Goal: Task Accomplishment & Management: Manage account settings

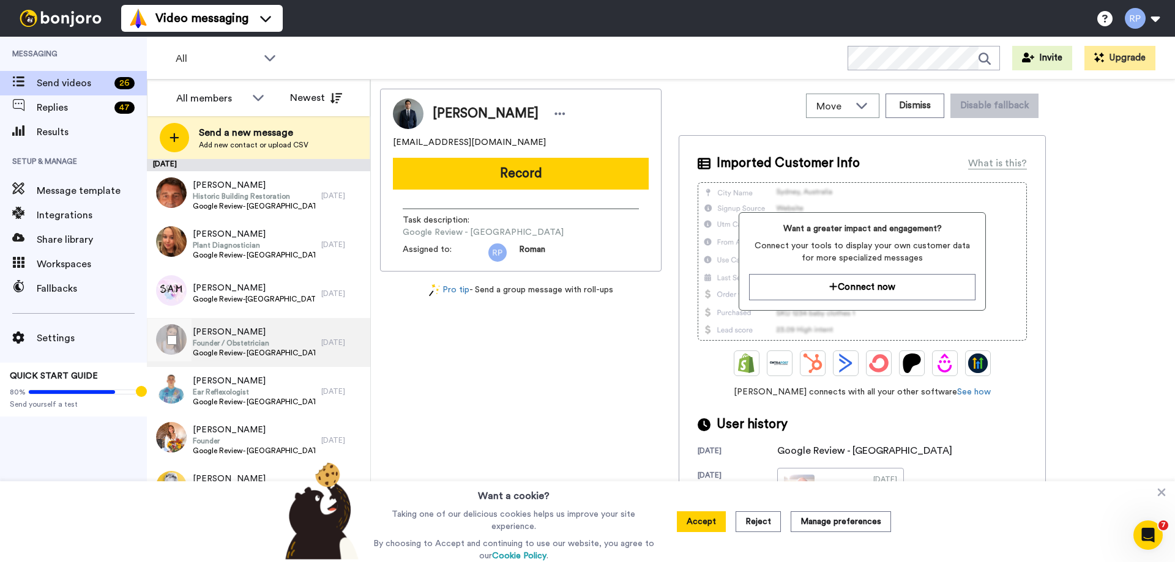
scroll to position [184, 0]
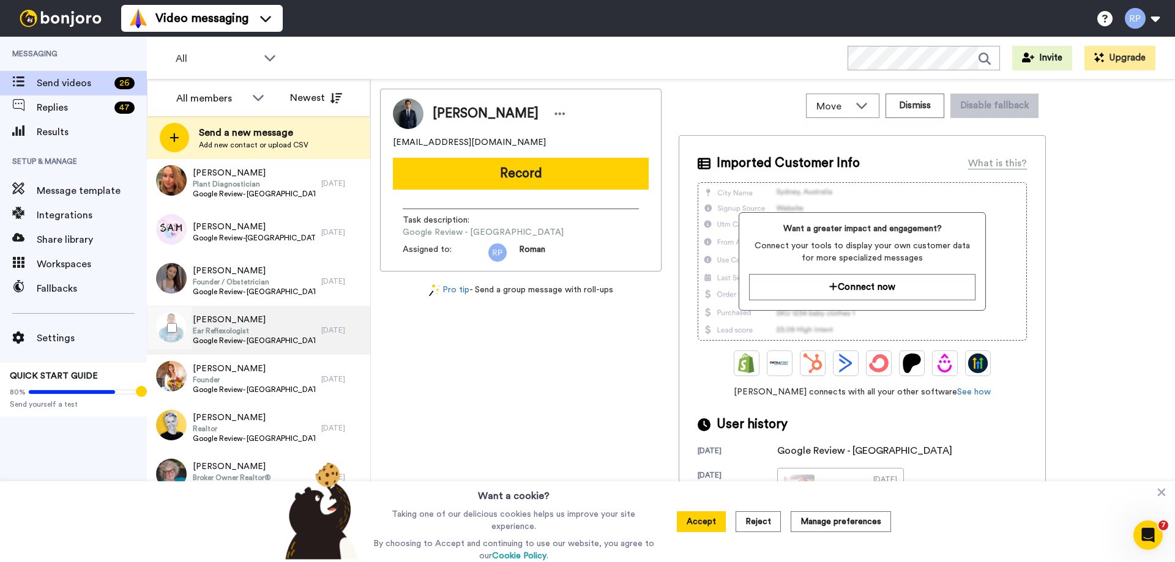
click at [267, 326] on span "[PERSON_NAME]" at bounding box center [254, 320] width 122 height 12
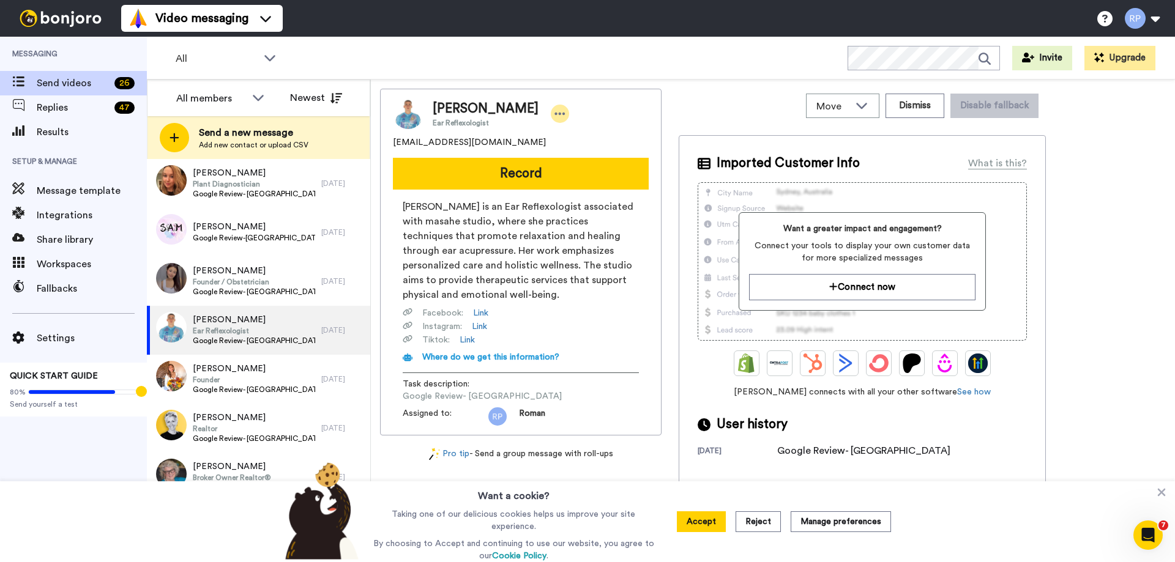
click at [554, 112] on icon at bounding box center [559, 114] width 11 height 12
click at [568, 133] on li "Edit contact" at bounding box center [559, 134] width 89 height 17
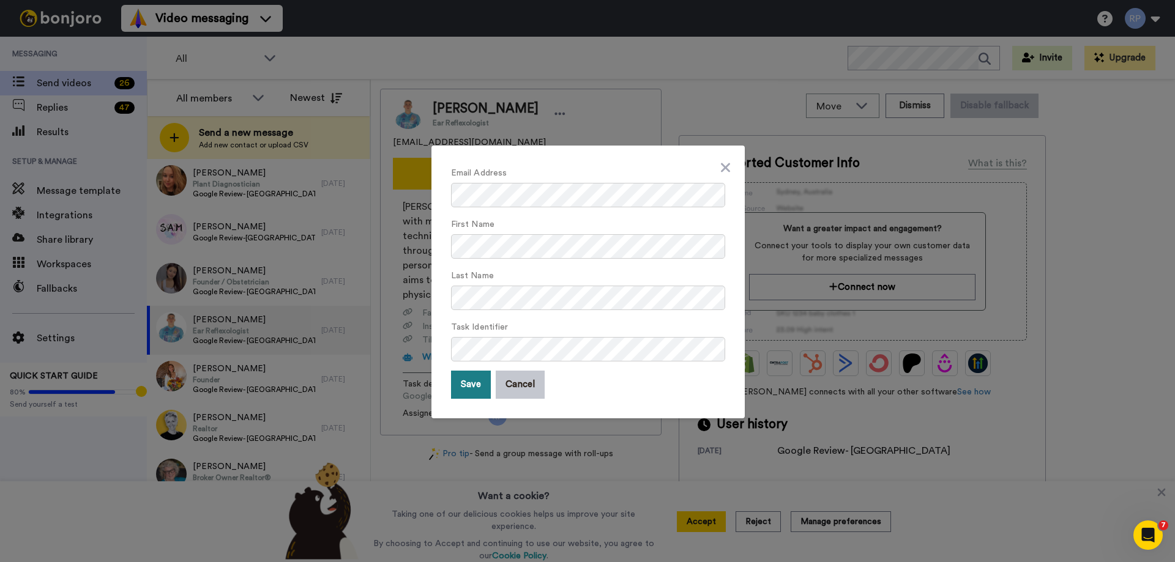
click at [474, 384] on button "Save" at bounding box center [471, 385] width 40 height 28
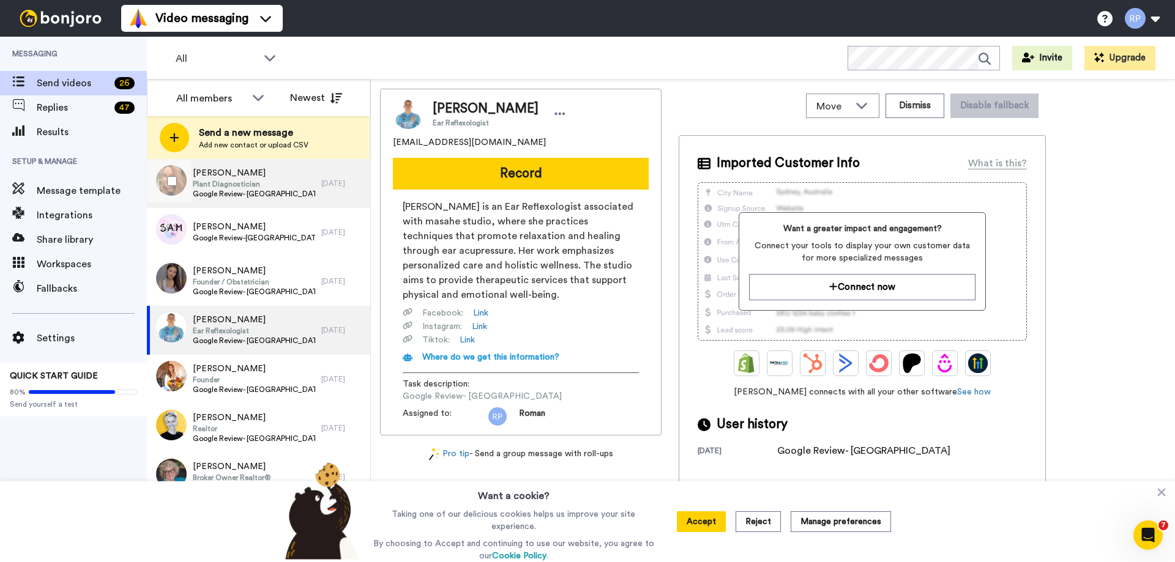
scroll to position [122, 0]
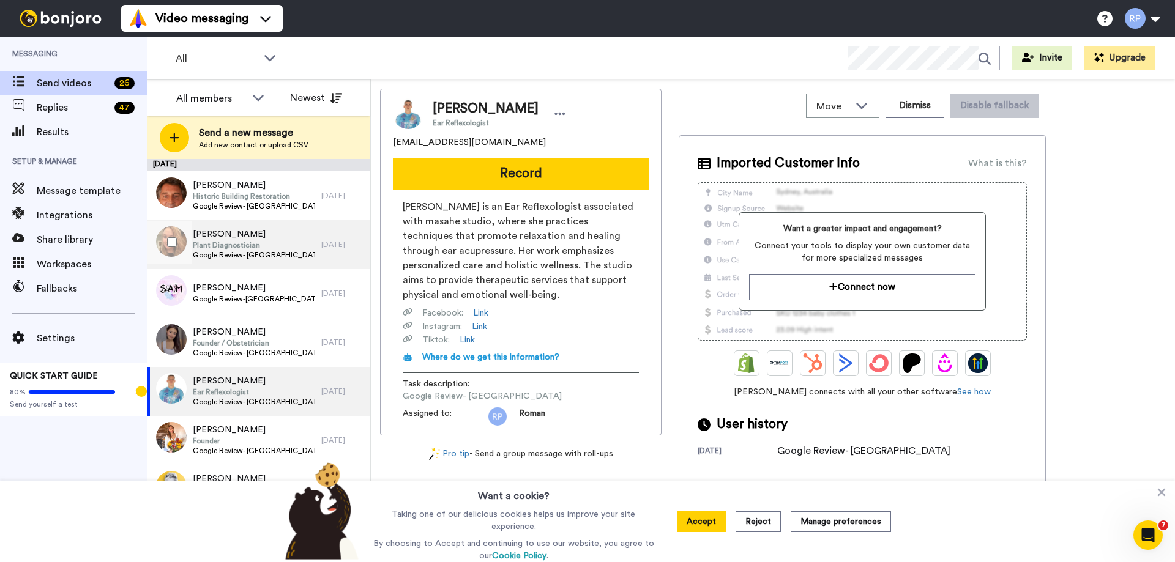
click at [231, 250] on span "Google Review- [GEOGRAPHIC_DATA]" at bounding box center [254, 255] width 122 height 10
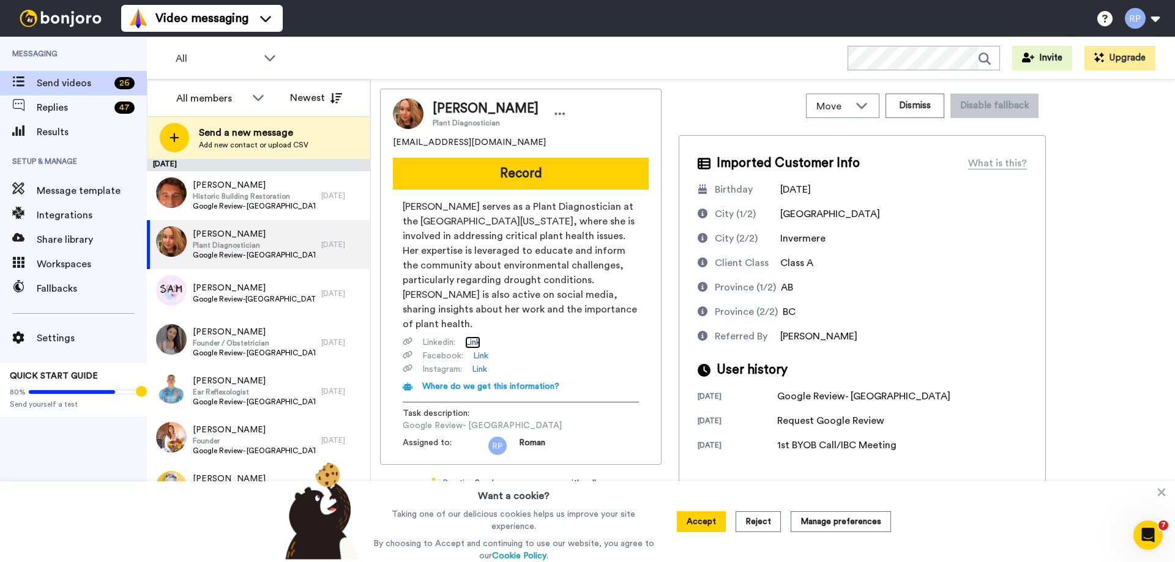
click at [474, 337] on link "Link" at bounding box center [472, 343] width 15 height 12
click at [844, 526] on button "Manage preferences" at bounding box center [841, 522] width 100 height 21
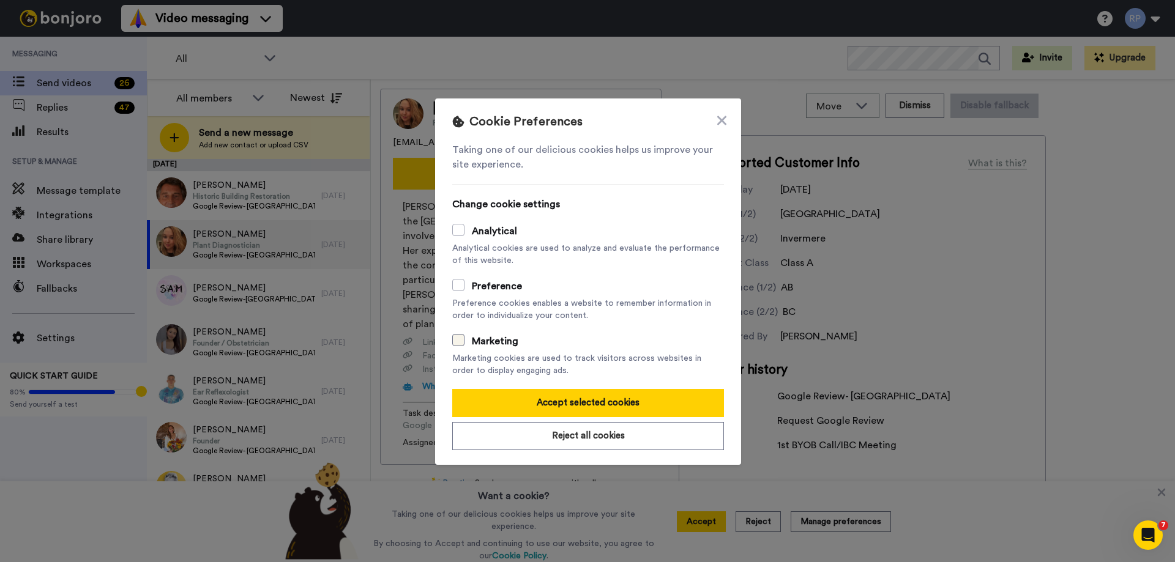
click at [452, 340] on span at bounding box center [458, 340] width 12 height 12
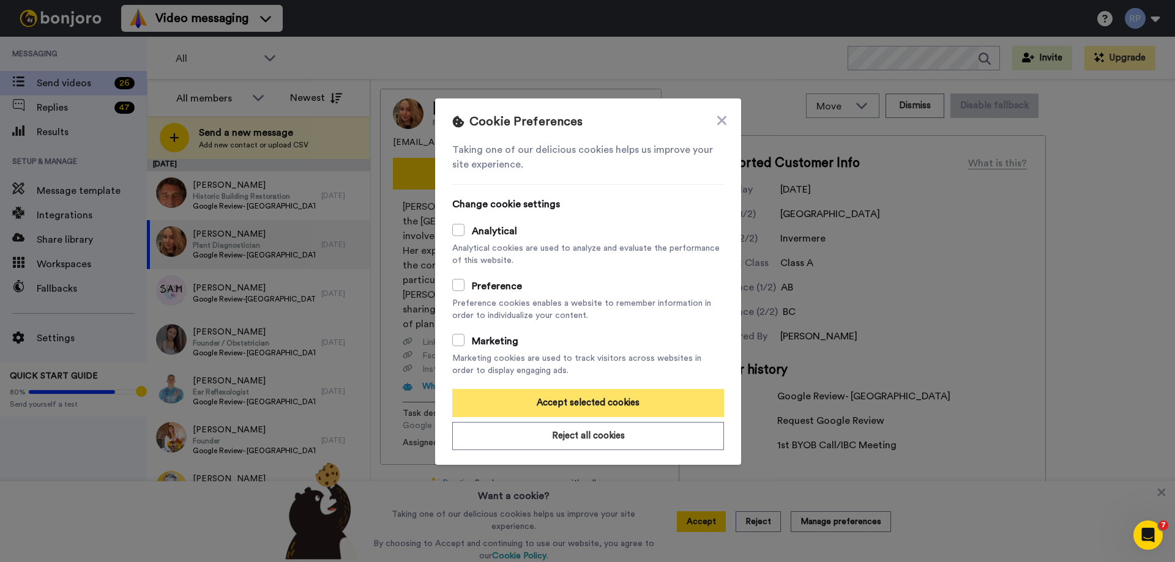
click at [564, 401] on button "Accept selected cookies" at bounding box center [588, 403] width 272 height 28
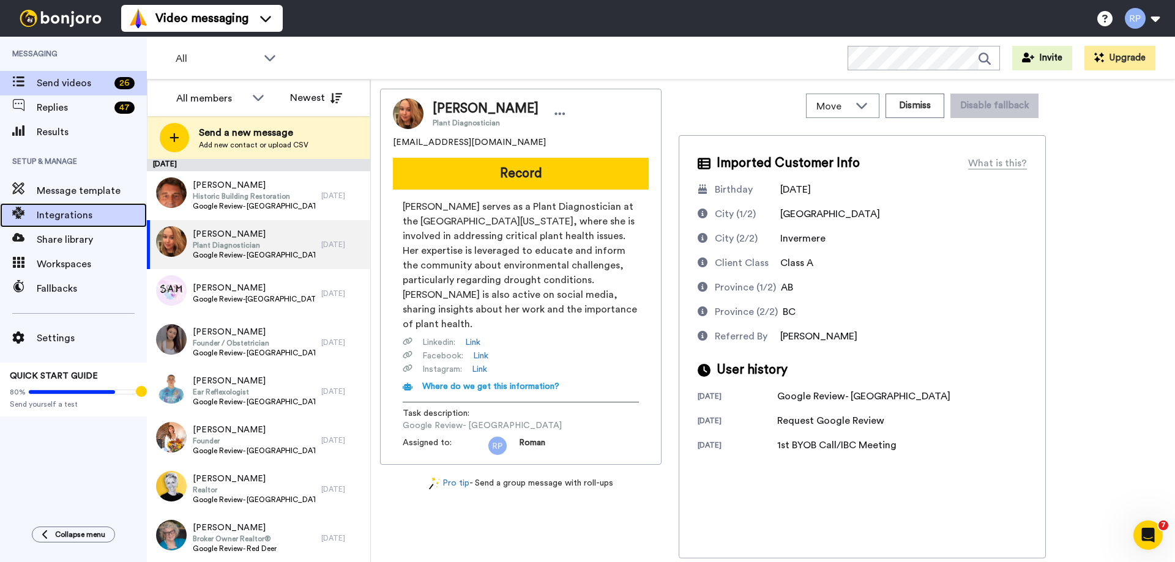
click at [67, 214] on span "Integrations" at bounding box center [92, 215] width 110 height 15
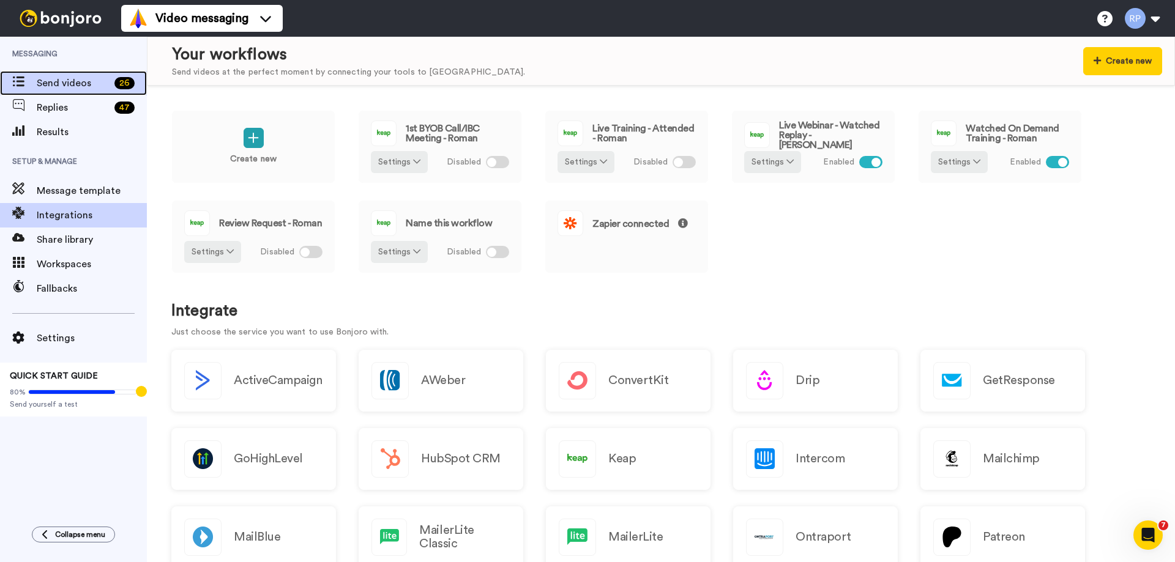
click at [45, 79] on span "Send videos" at bounding box center [73, 83] width 73 height 15
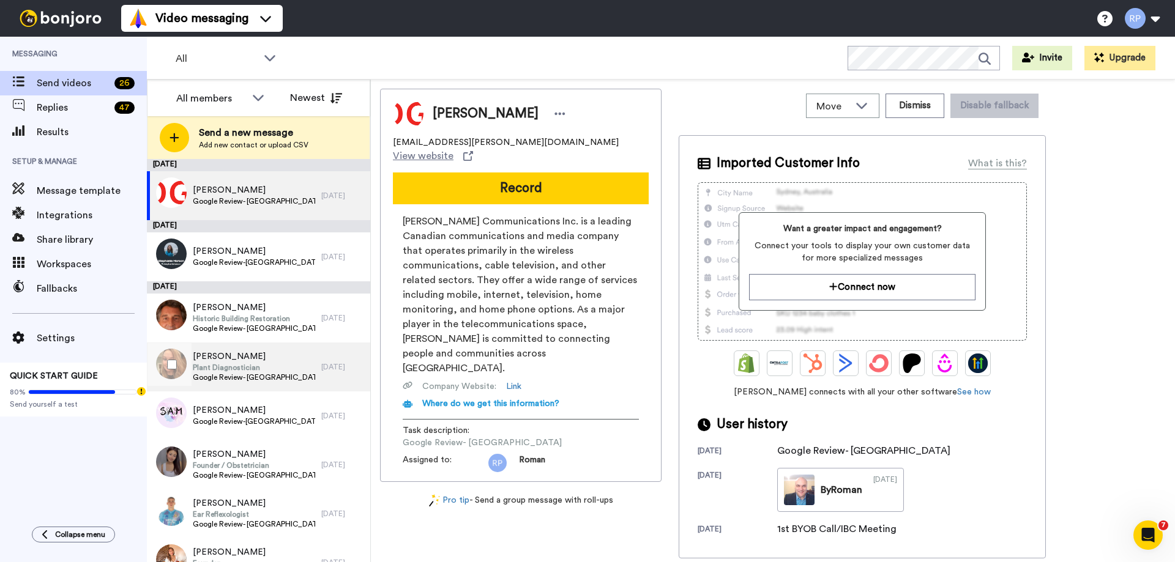
scroll to position [184, 0]
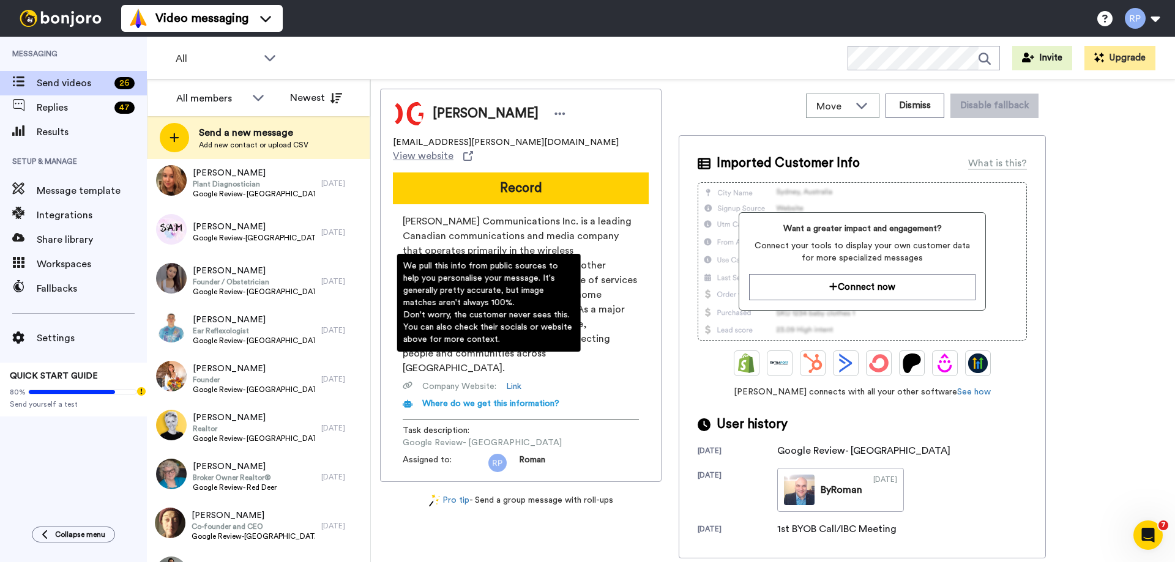
click at [504, 400] on span "Where do we get this information?" at bounding box center [490, 404] width 137 height 9
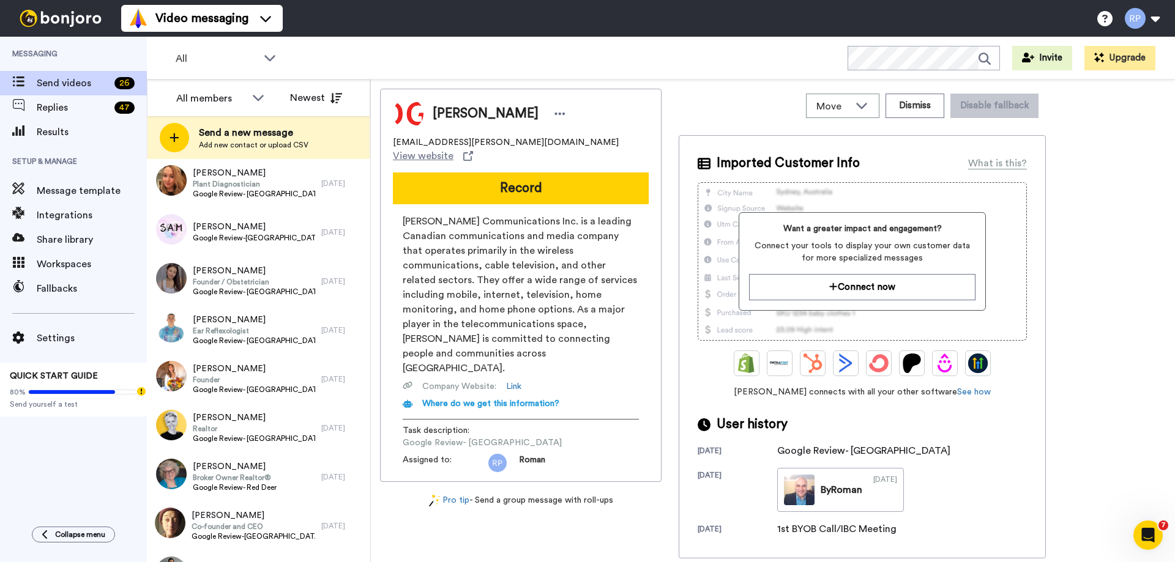
click at [420, 398] on div "Where do we get this information?" at bounding box center [521, 404] width 236 height 12
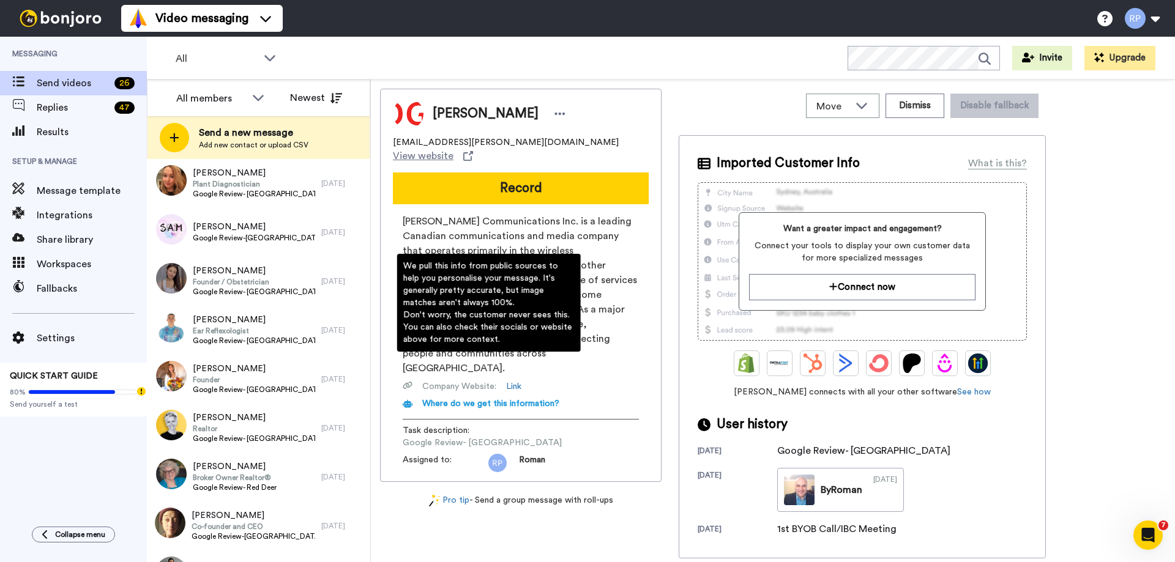
click at [441, 400] on span "Where do we get this information?" at bounding box center [490, 404] width 137 height 9
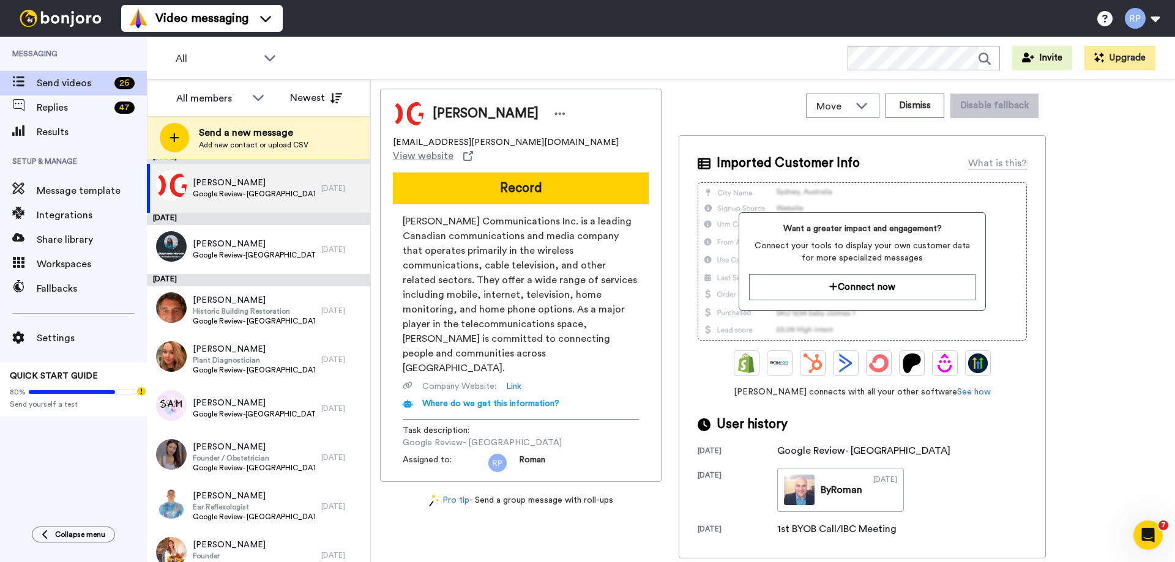
scroll to position [0, 0]
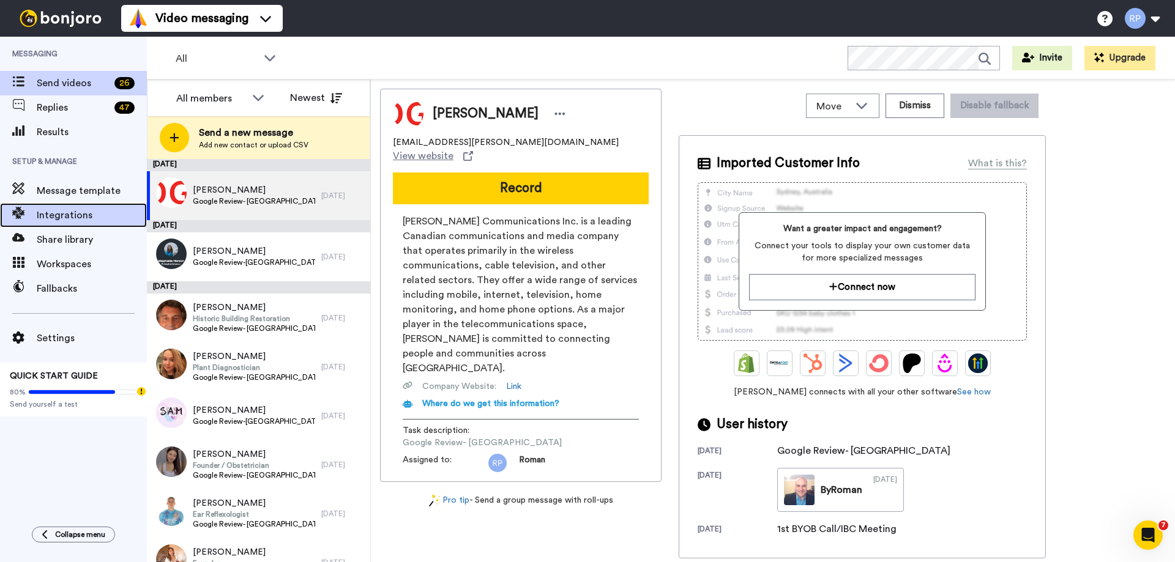
click at [69, 210] on span "Integrations" at bounding box center [92, 215] width 110 height 15
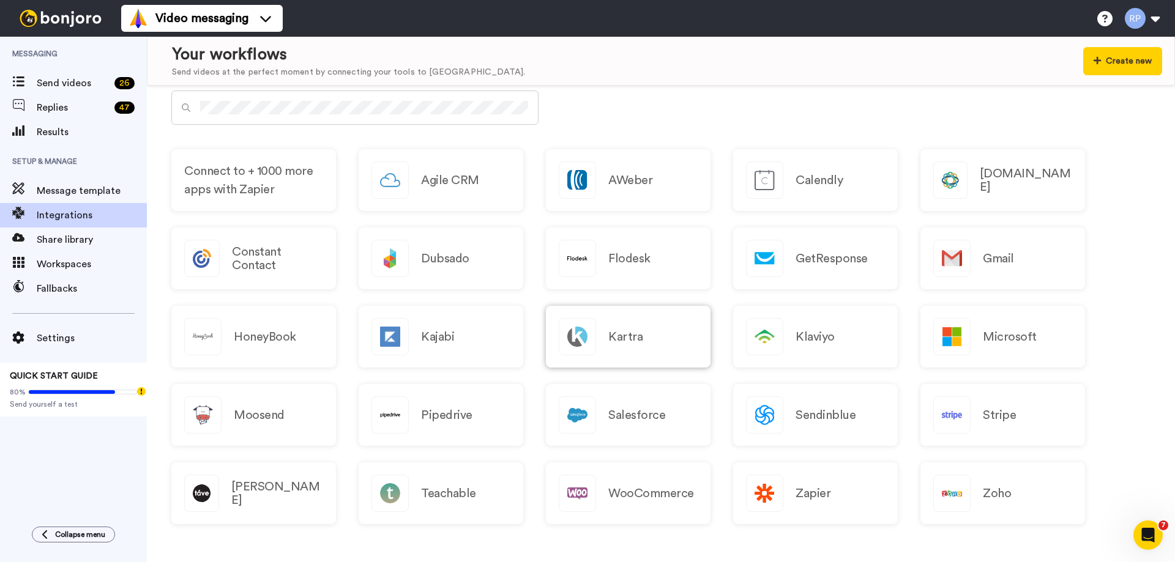
scroll to position [635, 0]
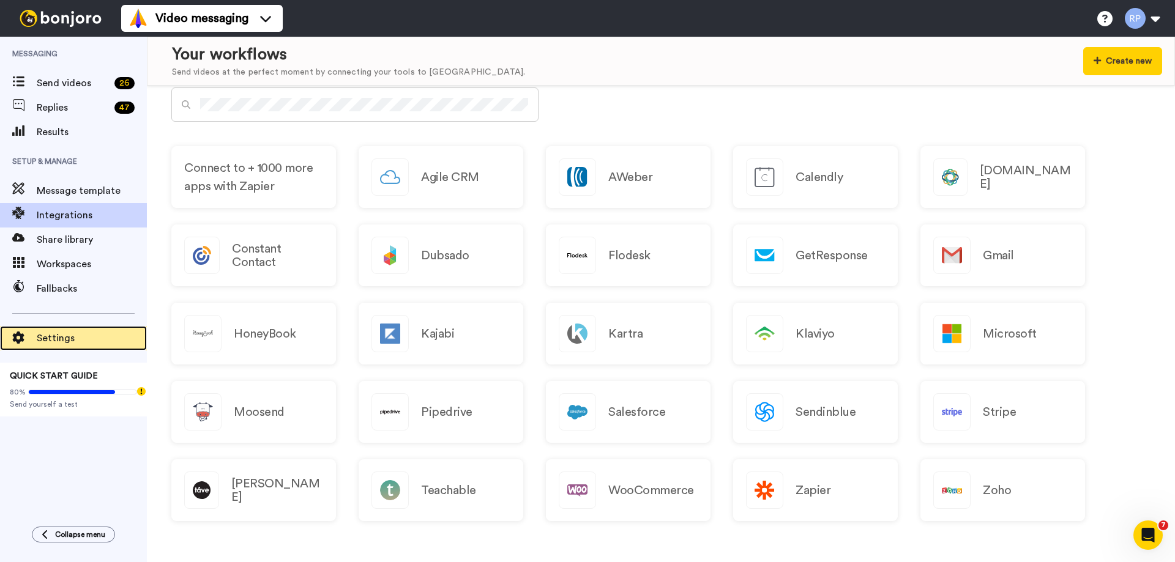
click at [49, 340] on span "Settings" at bounding box center [92, 338] width 110 height 15
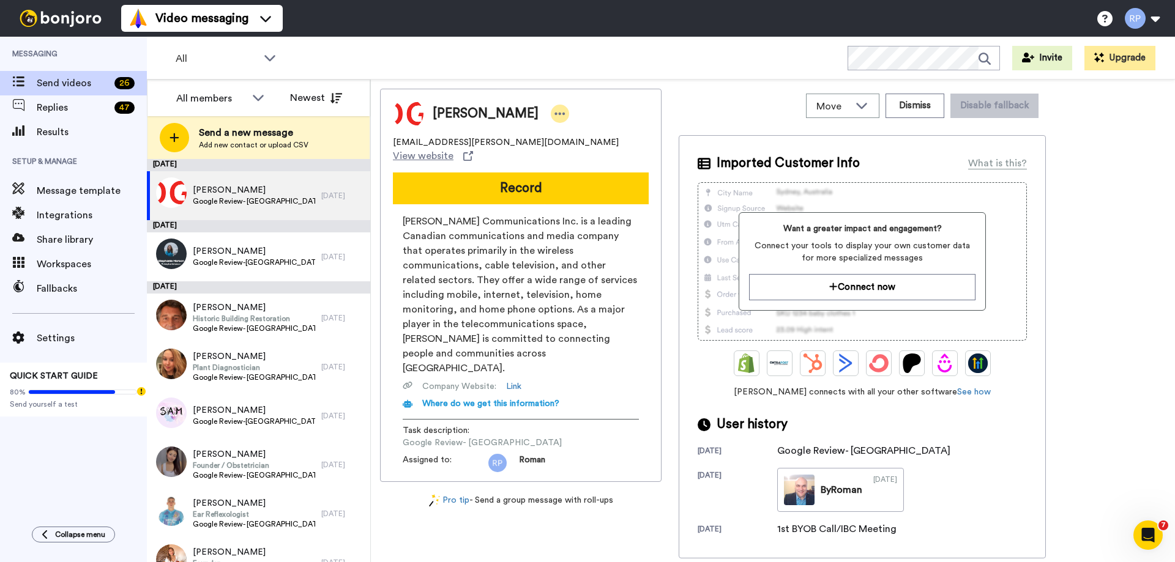
click at [554, 111] on icon at bounding box center [559, 114] width 11 height 12
click at [571, 132] on li "Edit contact" at bounding box center [570, 134] width 89 height 17
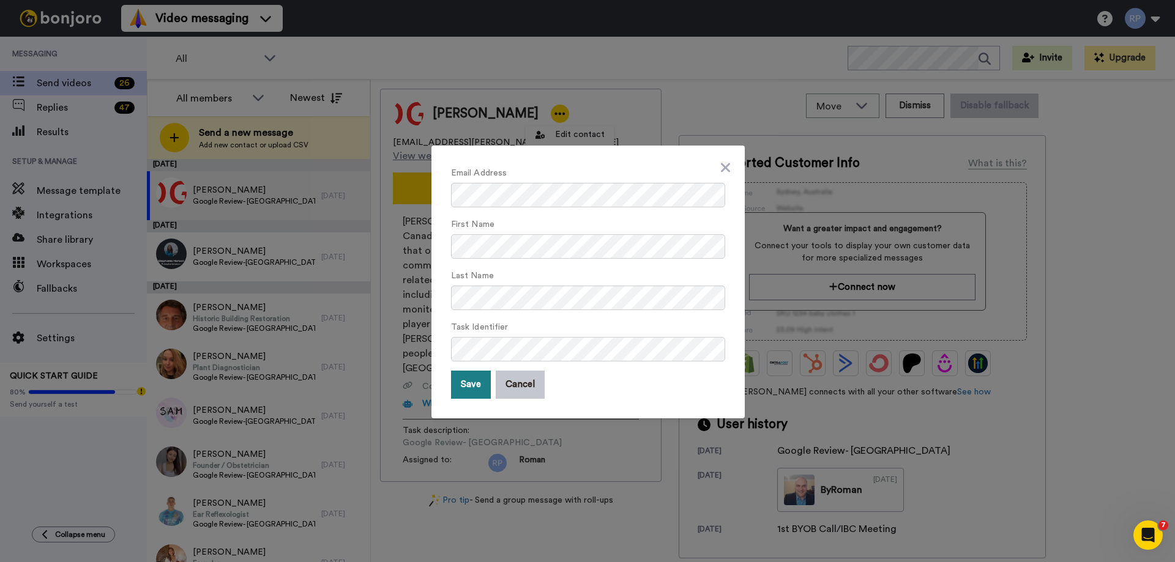
click at [466, 384] on button "Save" at bounding box center [471, 385] width 40 height 28
